Goal: Find specific page/section: Find specific page/section

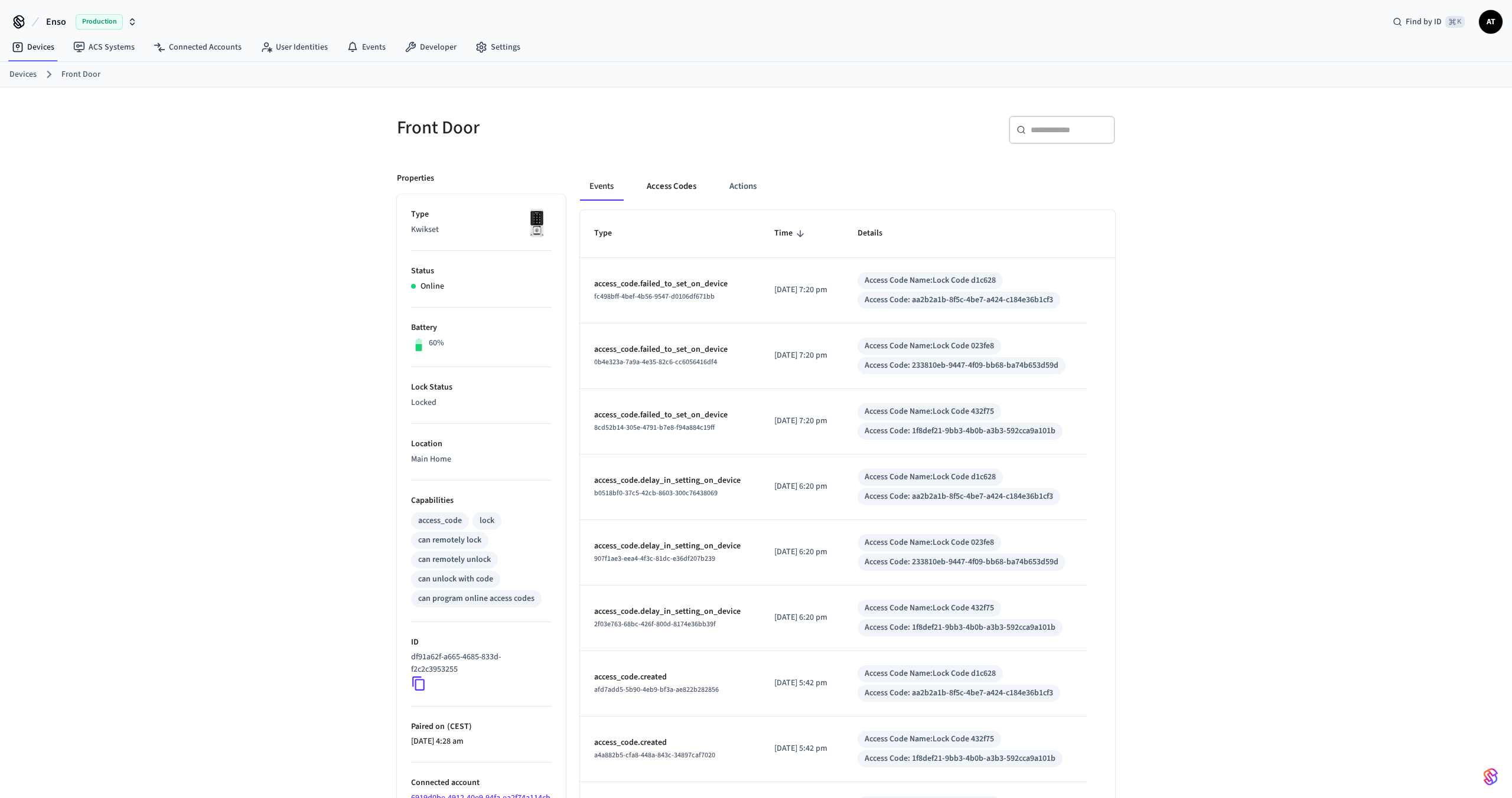
click at [670, 182] on button "Access Codes" at bounding box center [670, 185] width 69 height 28
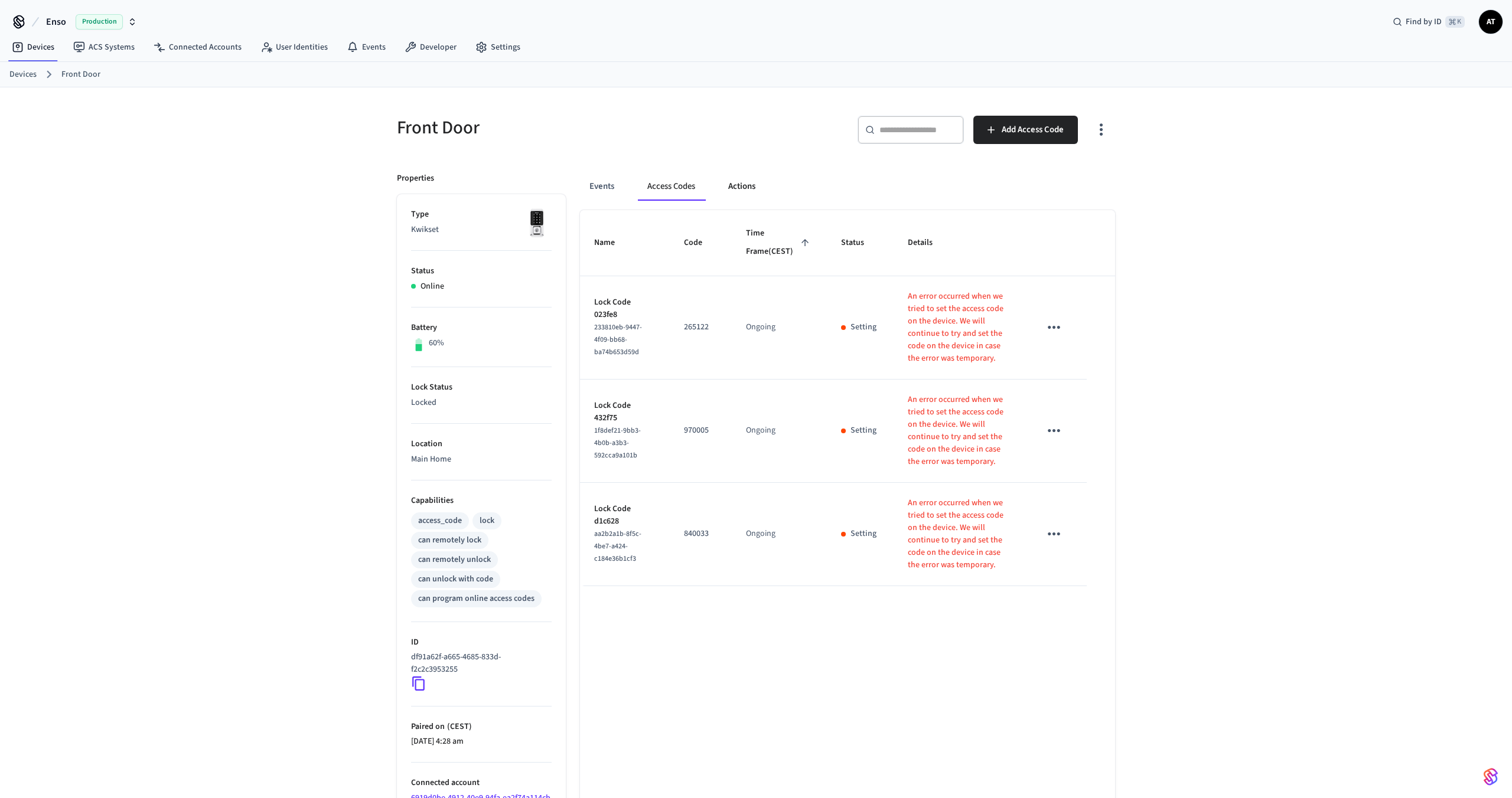
click at [728, 185] on button "Actions" at bounding box center [742, 185] width 46 height 28
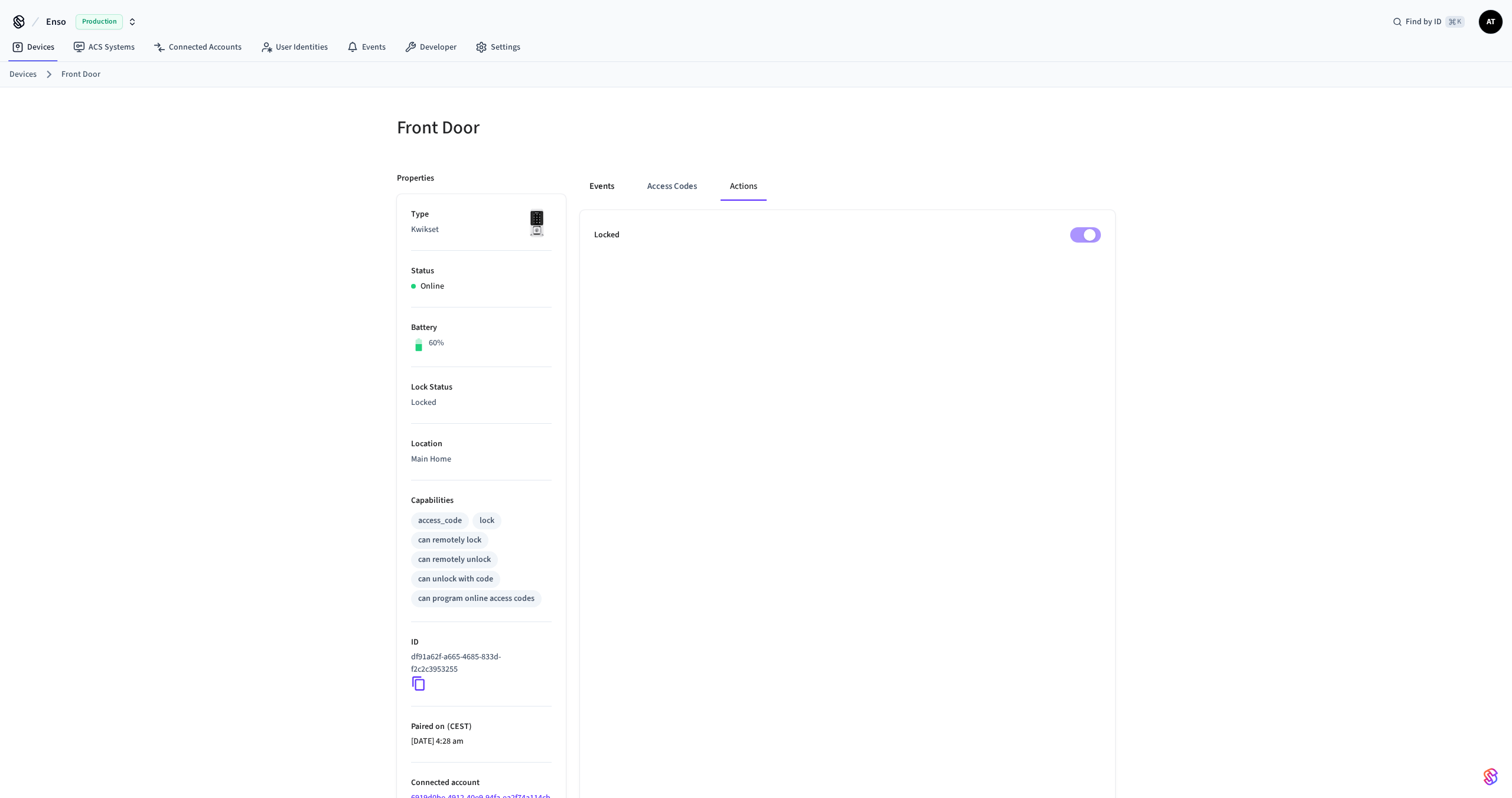
click at [609, 179] on button "Events" at bounding box center [601, 185] width 43 height 28
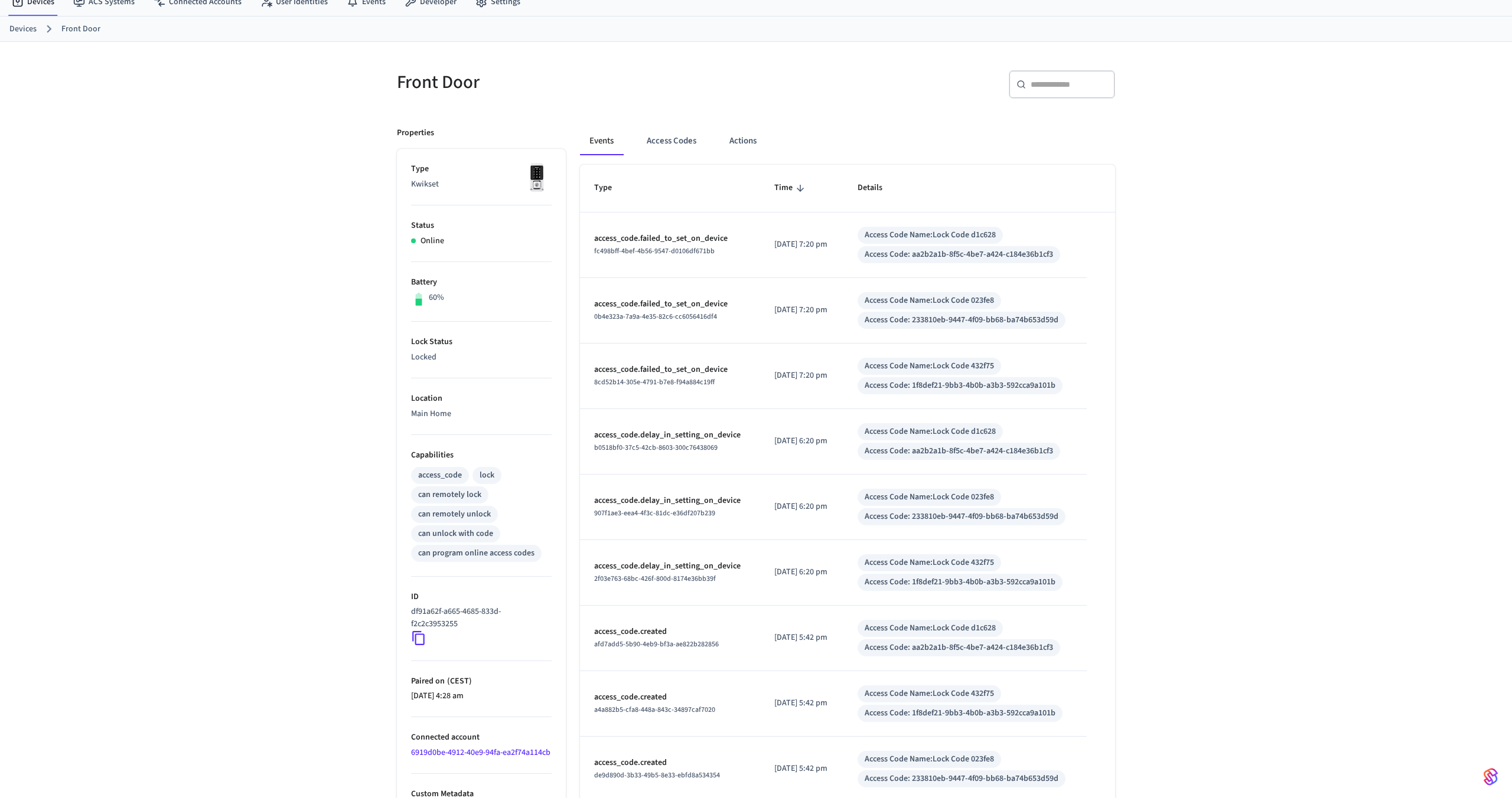
scroll to position [35, 0]
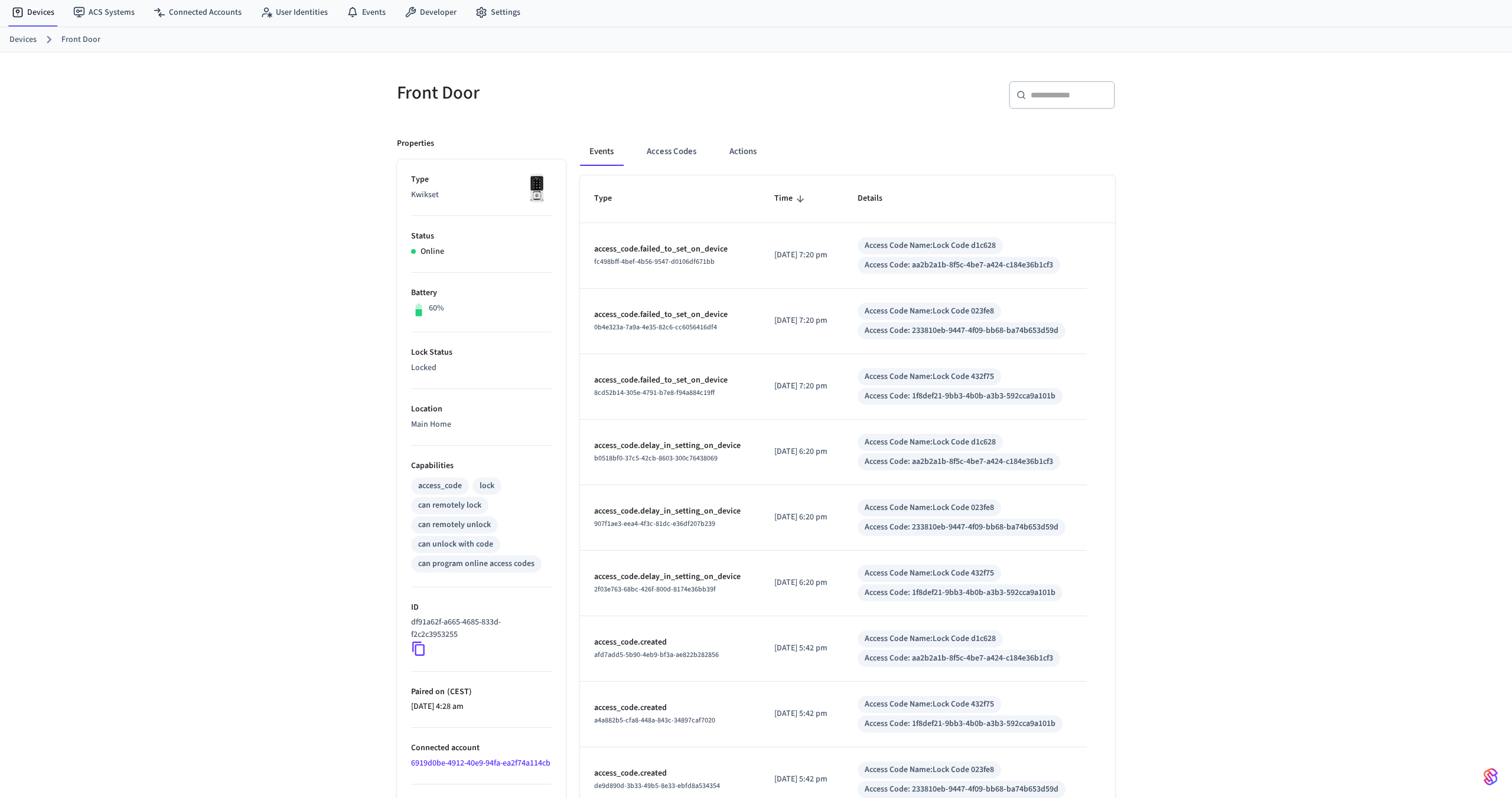
click at [13, 39] on link "Devices" at bounding box center [23, 40] width 27 height 13
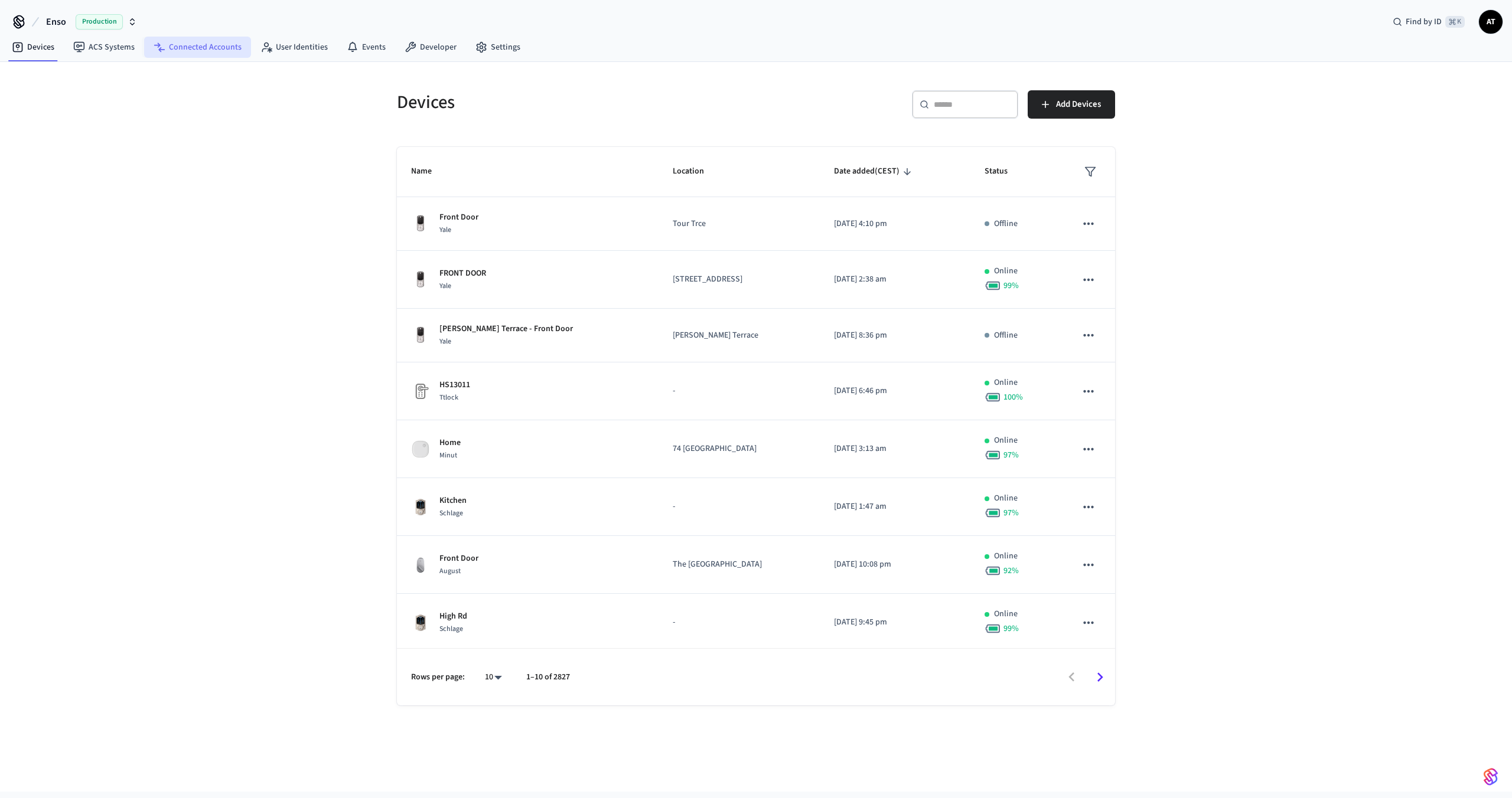
click at [194, 54] on link "Connected Accounts" at bounding box center [197, 47] width 107 height 21
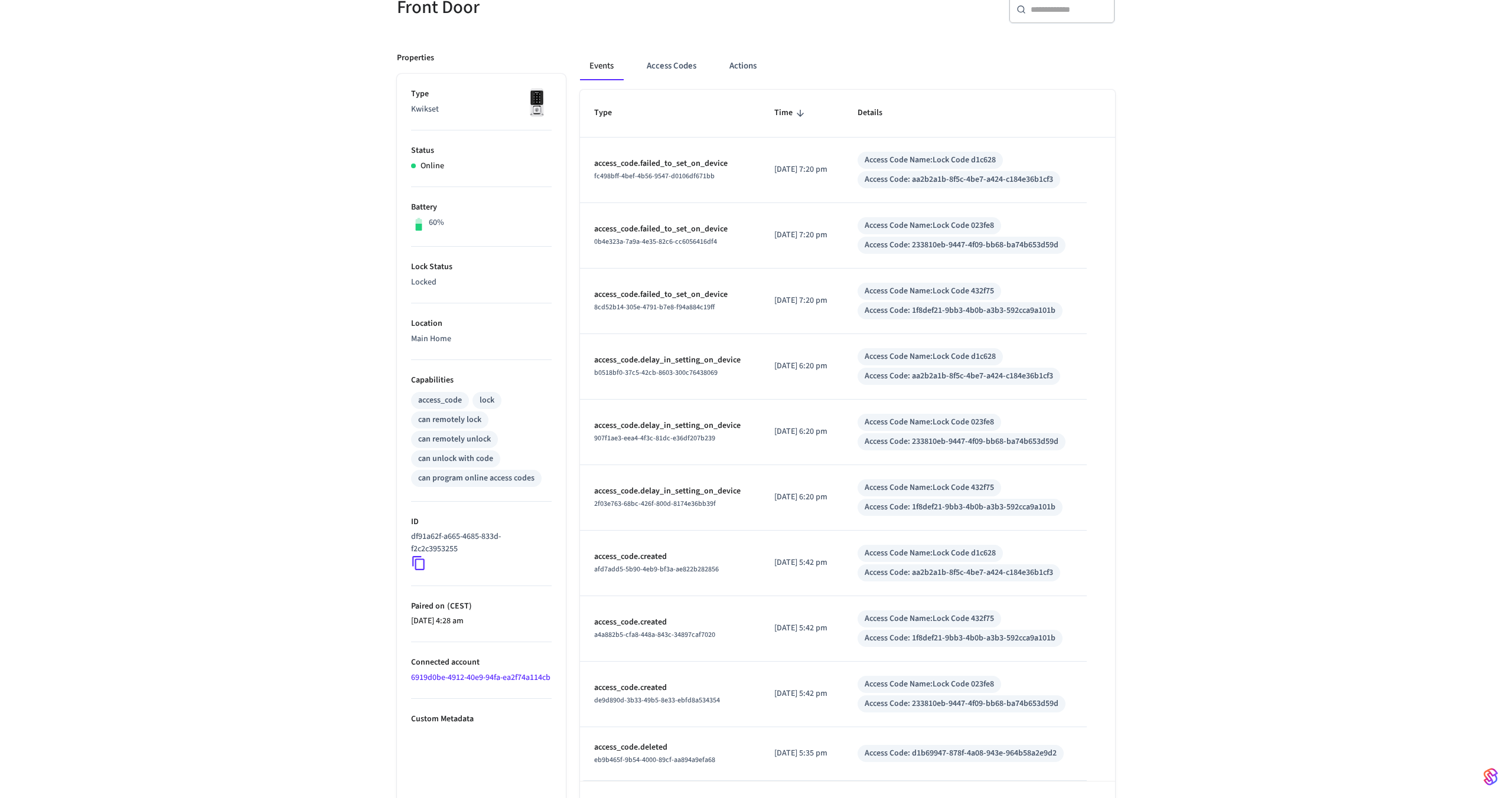
scroll to position [160, 0]
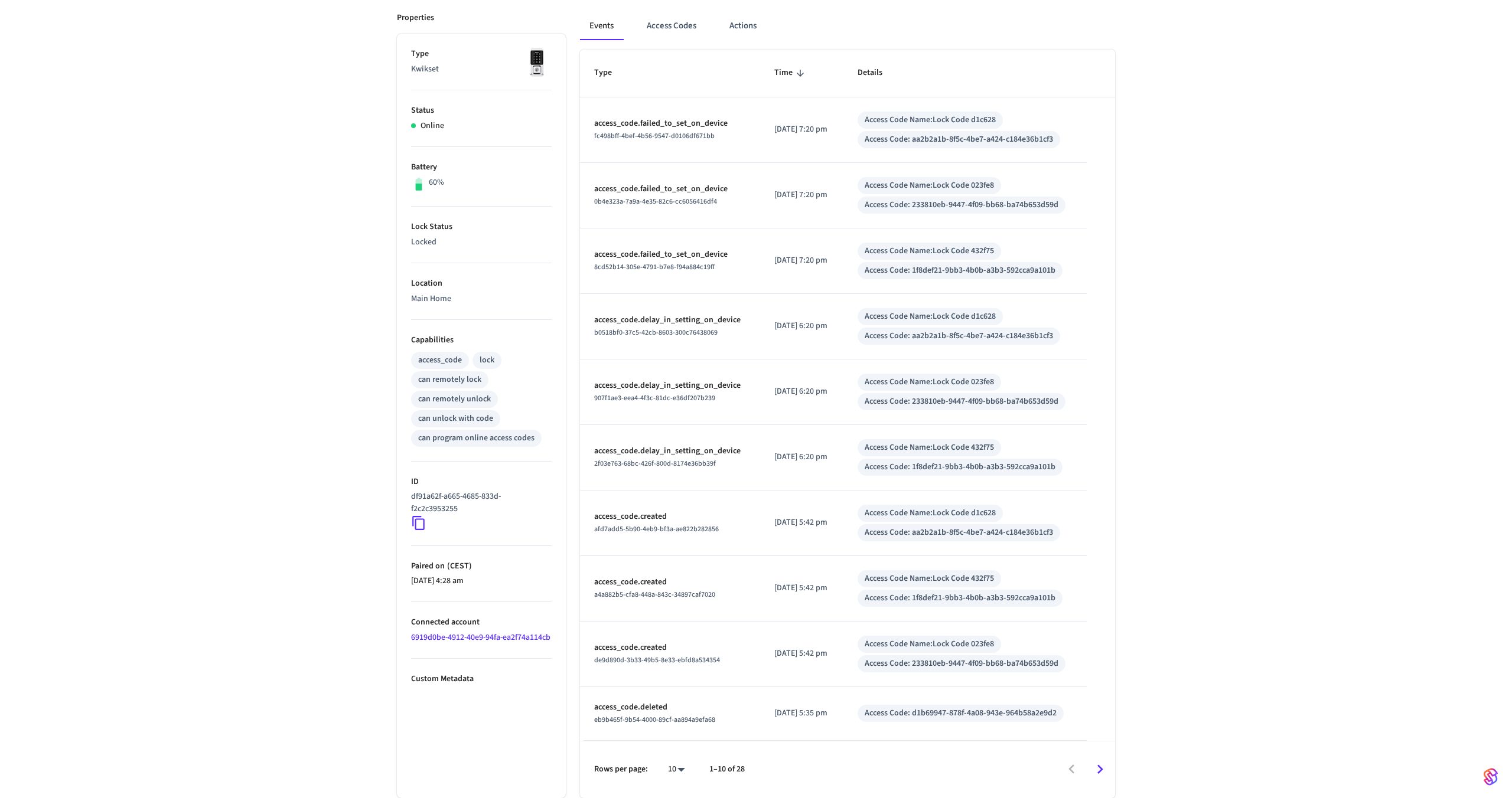
click at [422, 637] on link "6919d0be-4912-40e9-94fa-ea2f74a114cb" at bounding box center [480, 638] width 139 height 12
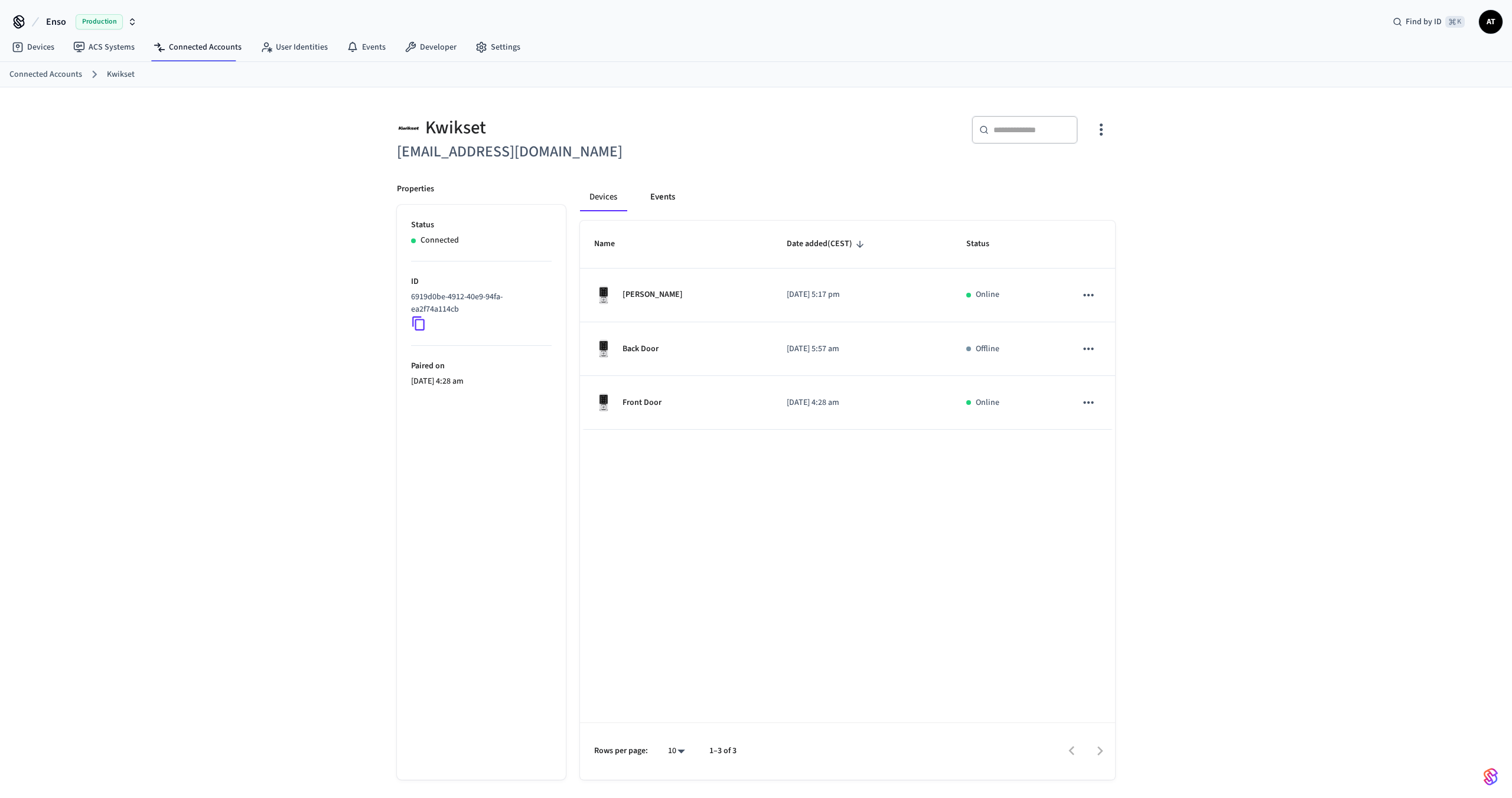
click at [660, 196] on button "Events" at bounding box center [662, 196] width 43 height 28
click at [613, 195] on button "Devices" at bounding box center [604, 196] width 48 height 28
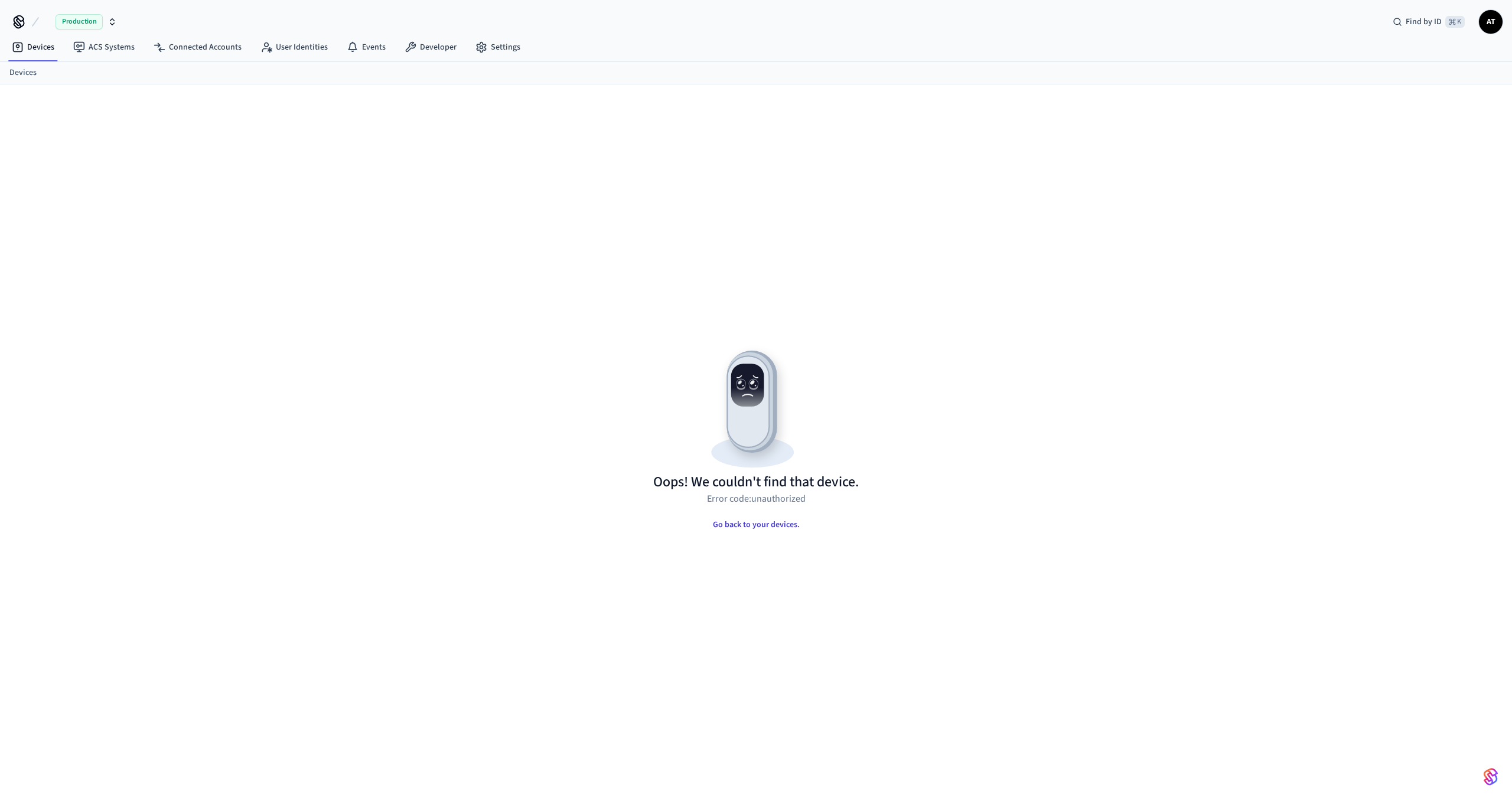
click at [771, 520] on button "Go back to your devices." at bounding box center [756, 525] width 105 height 23
click at [192, 48] on link "Connected Accounts" at bounding box center [197, 47] width 107 height 21
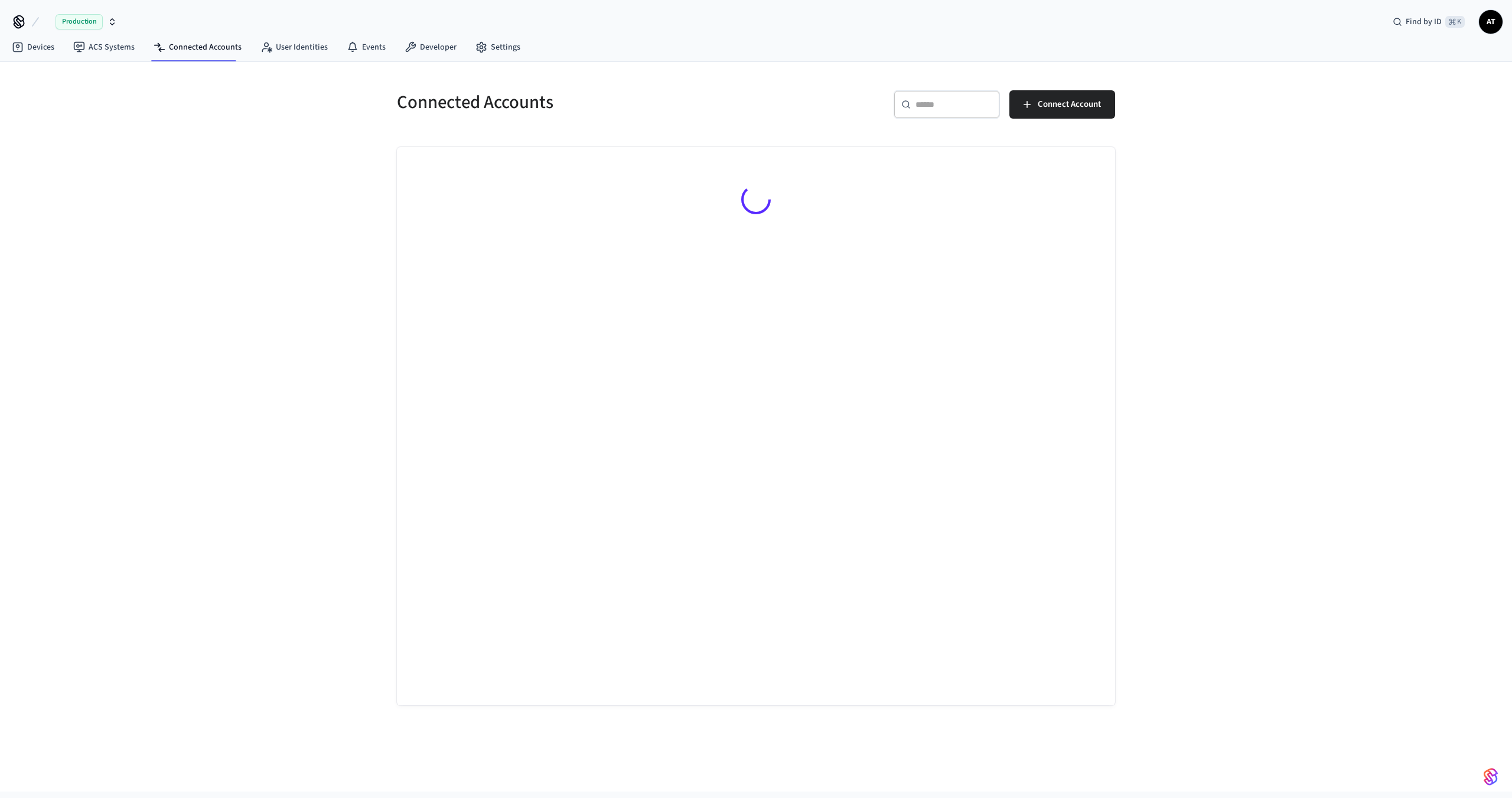
click at [83, 25] on span "Production" at bounding box center [78, 22] width 47 height 15
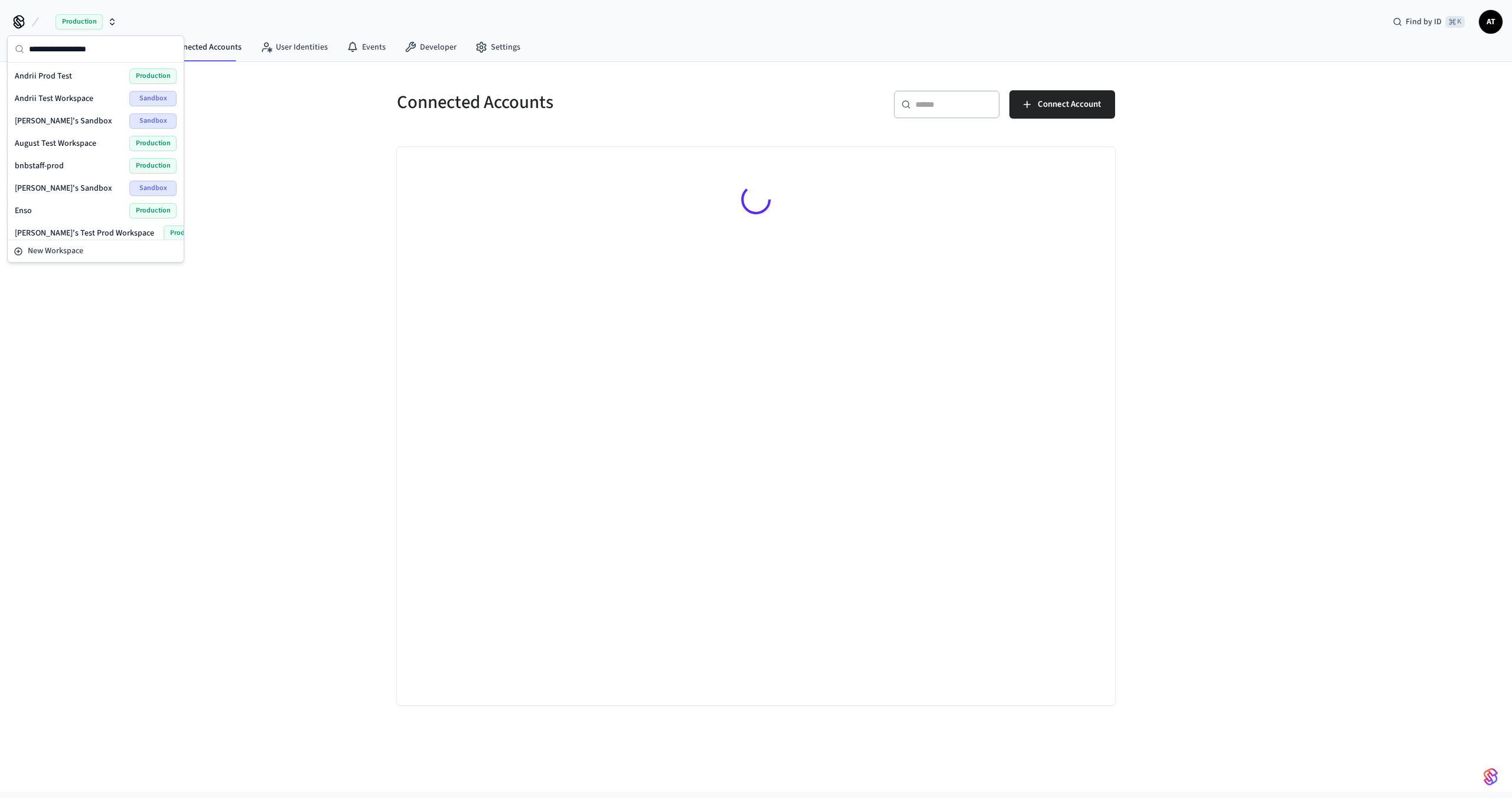
click at [81, 79] on div "Andrii Prod Test Production" at bounding box center [95, 76] width 161 height 15
